Goal: Transaction & Acquisition: Book appointment/travel/reservation

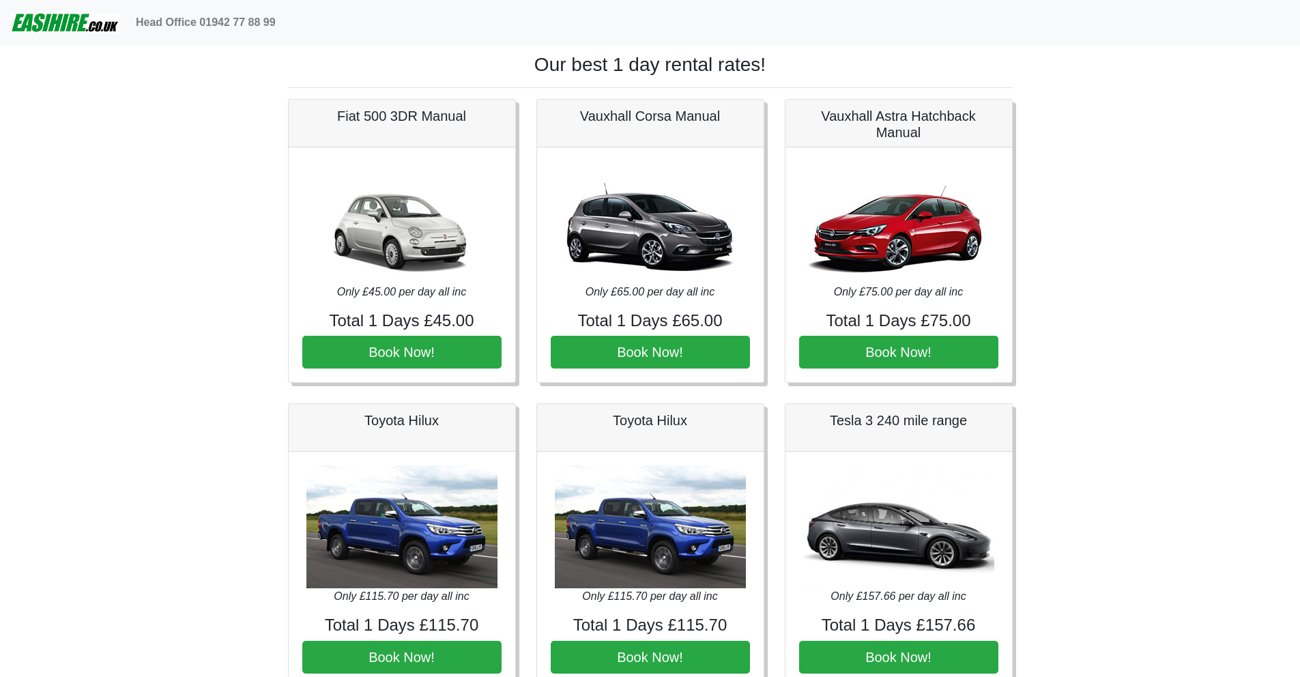
click at [608, 70] on h1 "Our best 1 day rental rates!" at bounding box center [650, 64] width 725 height 23
click at [607, 61] on h1 "Our best 1 day rental rates!" at bounding box center [650, 64] width 725 height 23
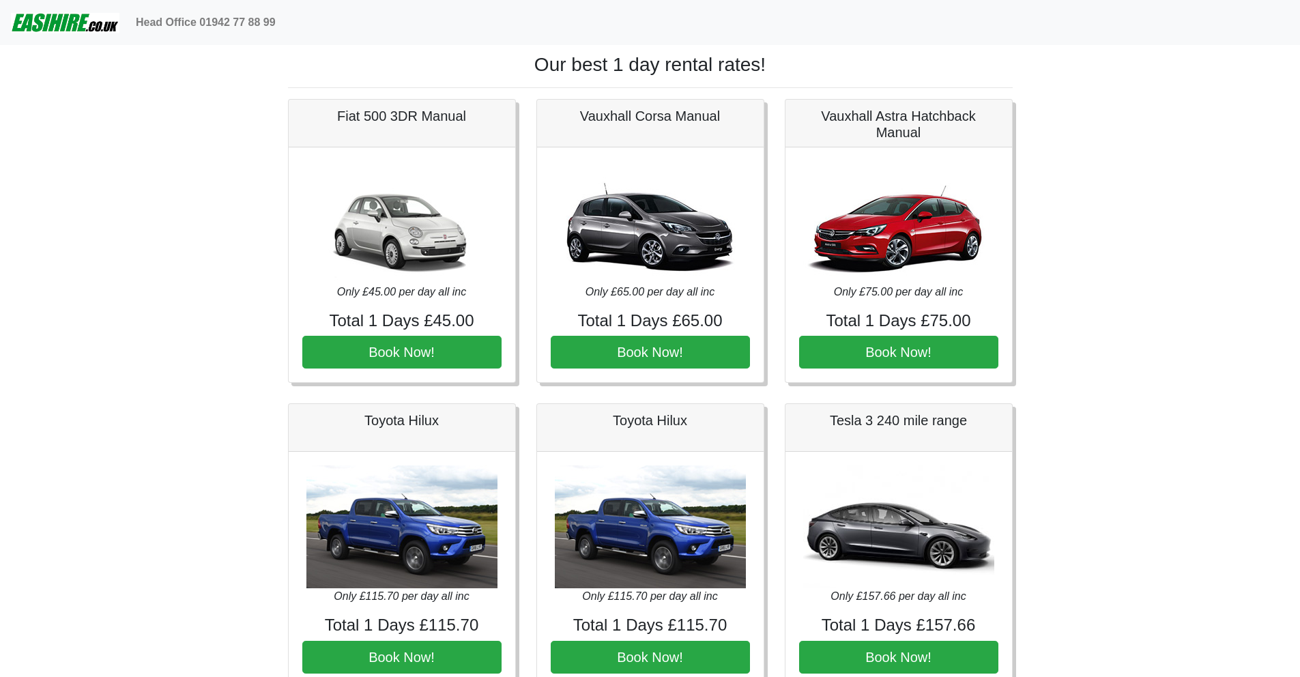
click at [631, 66] on h1 "Our best 1 day rental rates!" at bounding box center [650, 64] width 725 height 23
click at [631, 65] on h1 "Our best 1 day rental rates!" at bounding box center [650, 64] width 725 height 23
click at [438, 74] on h1 "Our best 1 day rental rates!" at bounding box center [650, 64] width 725 height 23
